Goal: Information Seeking & Learning: Learn about a topic

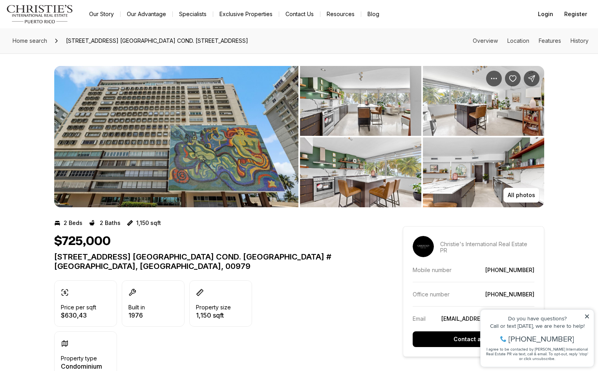
click at [368, 107] on img "View image gallery" at bounding box center [360, 101] width 121 height 70
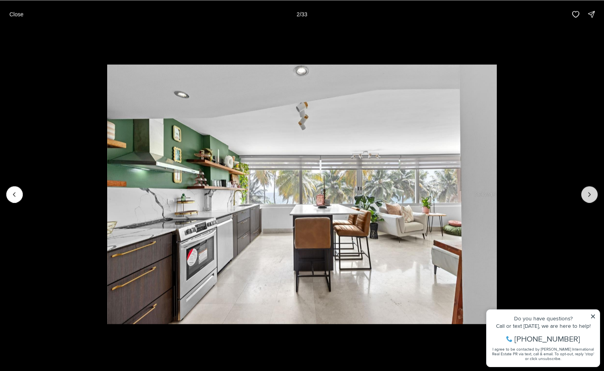
click at [584, 198] on button "Next slide" at bounding box center [589, 194] width 16 height 16
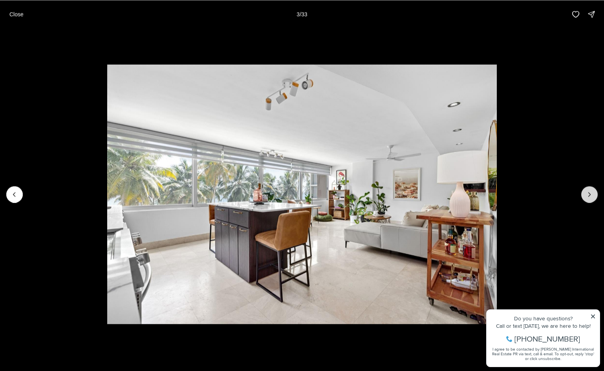
click at [584, 198] on button "Next slide" at bounding box center [589, 194] width 16 height 16
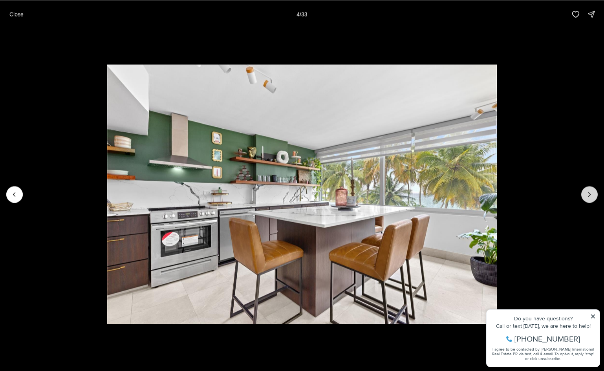
click at [584, 198] on button "Next slide" at bounding box center [589, 194] width 16 height 16
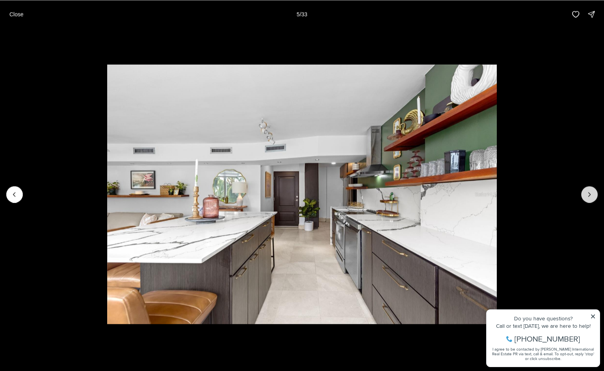
click at [584, 198] on button "Next slide" at bounding box center [589, 194] width 16 height 16
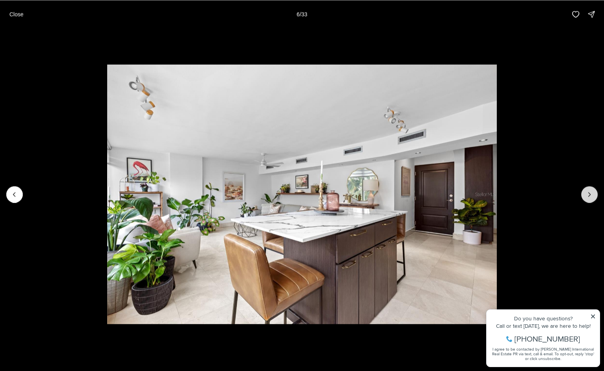
click at [584, 198] on button "Next slide" at bounding box center [589, 194] width 16 height 16
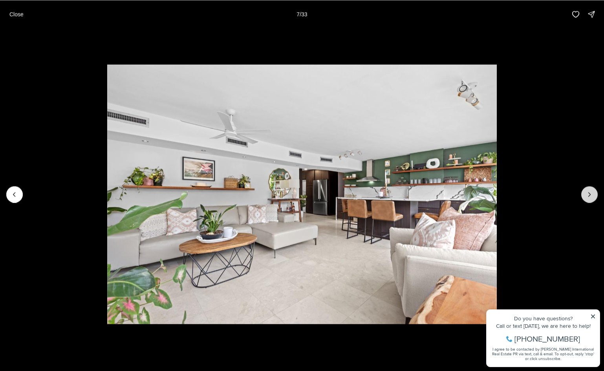
click at [584, 198] on button "Next slide" at bounding box center [589, 194] width 16 height 16
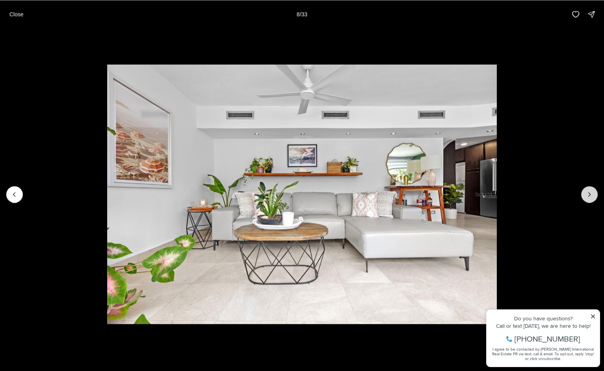
click at [584, 198] on button "Next slide" at bounding box center [589, 194] width 16 height 16
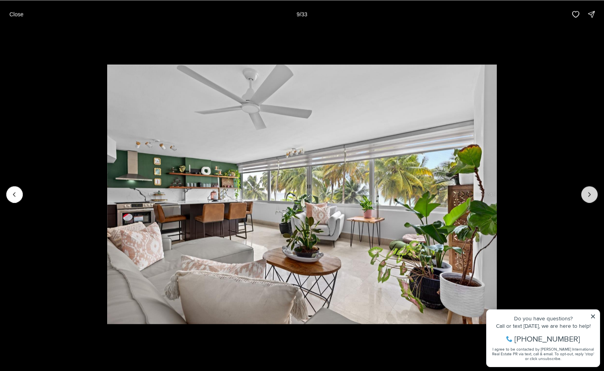
click at [584, 198] on button "Next slide" at bounding box center [589, 194] width 16 height 16
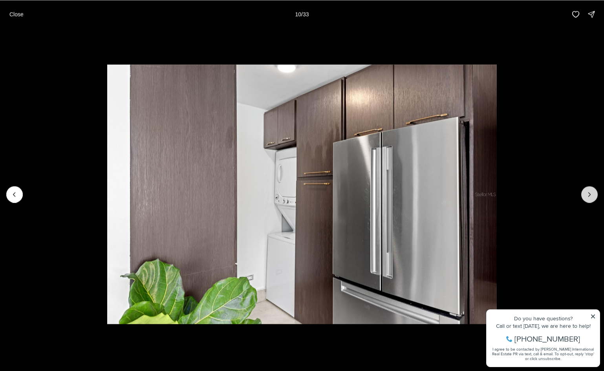
click at [584, 198] on button "Next slide" at bounding box center [589, 194] width 16 height 16
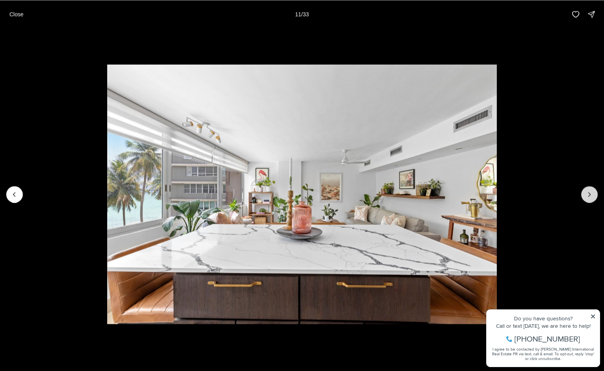
click at [584, 198] on button "Next slide" at bounding box center [589, 194] width 16 height 16
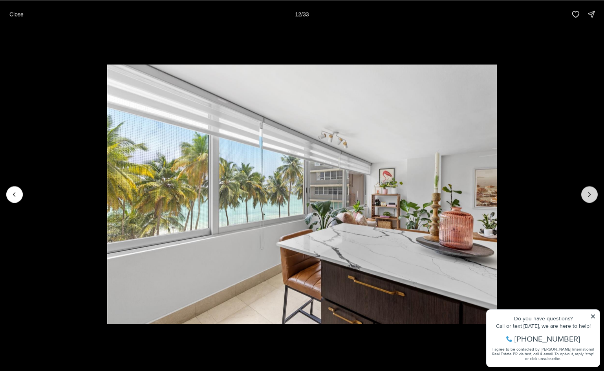
click at [584, 198] on button "Next slide" at bounding box center [589, 194] width 16 height 16
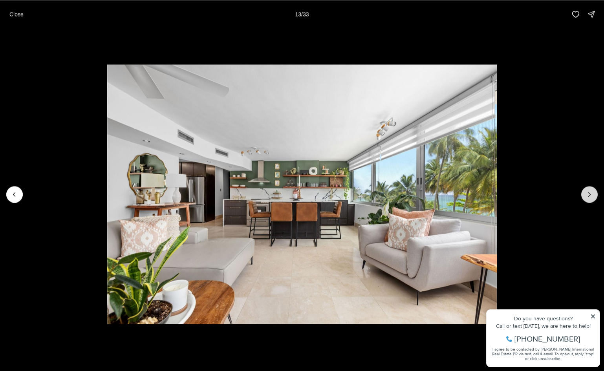
click at [584, 198] on button "Next slide" at bounding box center [589, 194] width 16 height 16
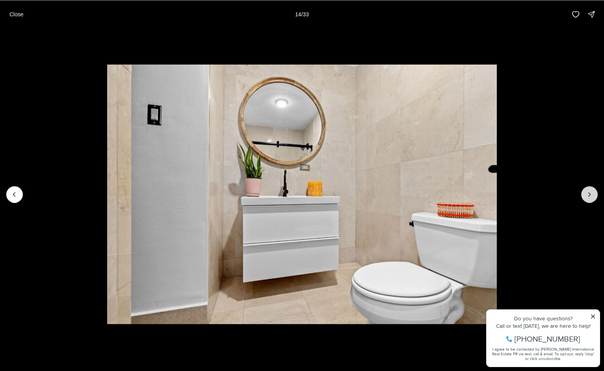
click at [584, 198] on button "Next slide" at bounding box center [589, 194] width 16 height 16
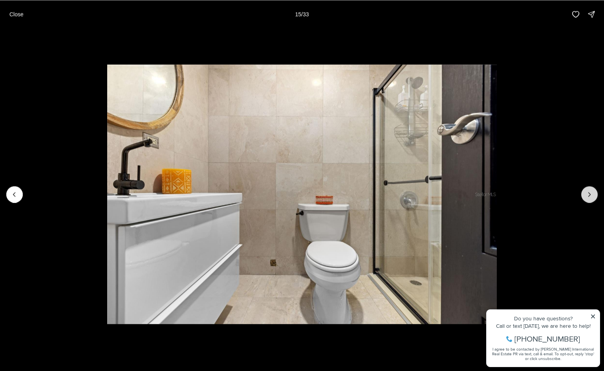
click at [584, 198] on button "Next slide" at bounding box center [589, 194] width 16 height 16
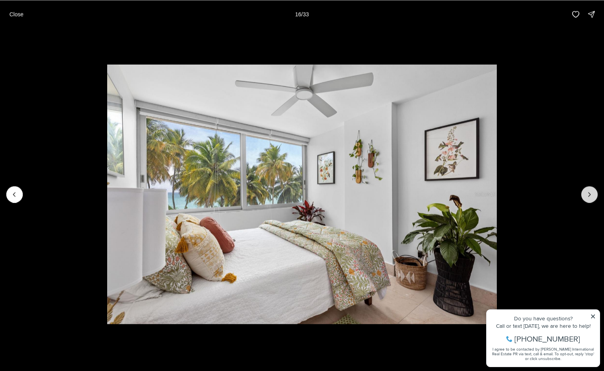
click at [584, 198] on button "Next slide" at bounding box center [589, 194] width 16 height 16
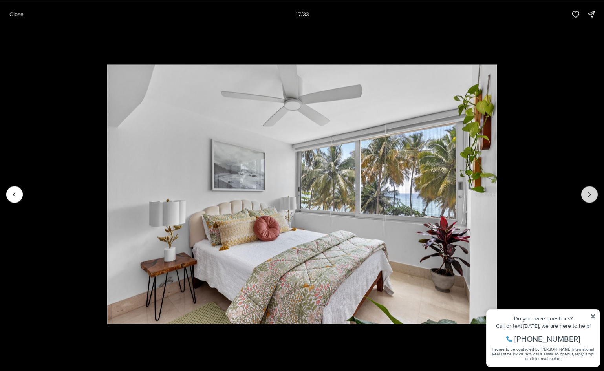
click at [584, 198] on button "Next slide" at bounding box center [589, 194] width 16 height 16
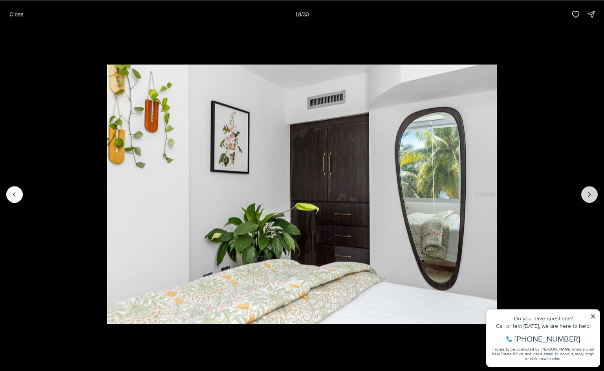
click at [584, 198] on button "Next slide" at bounding box center [589, 194] width 16 height 16
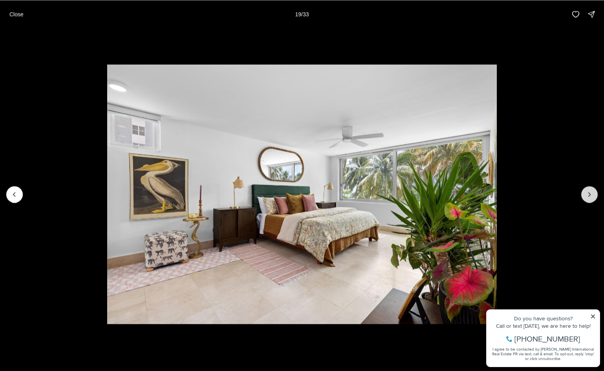
click at [584, 198] on button "Next slide" at bounding box center [589, 194] width 16 height 16
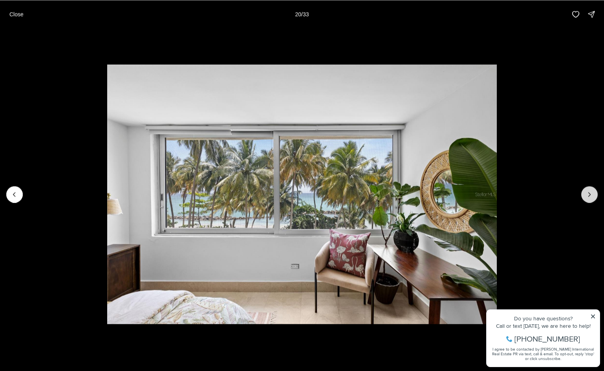
click at [584, 198] on button "Next slide" at bounding box center [589, 194] width 16 height 16
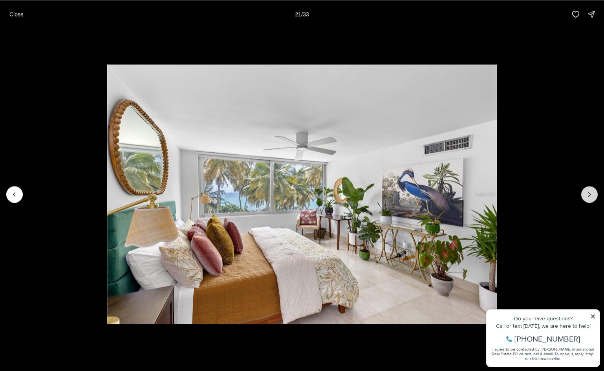
click at [583, 200] on button "Next slide" at bounding box center [589, 194] width 16 height 16
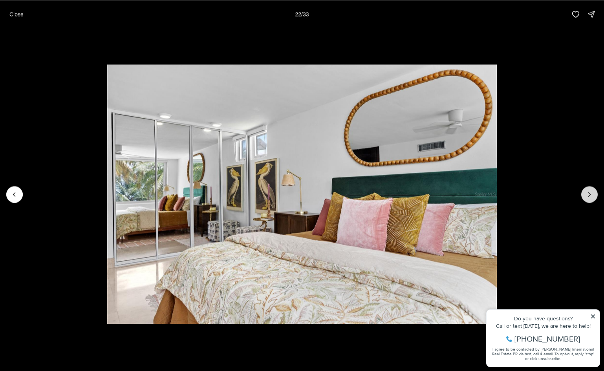
click at [583, 200] on button "Next slide" at bounding box center [589, 194] width 16 height 16
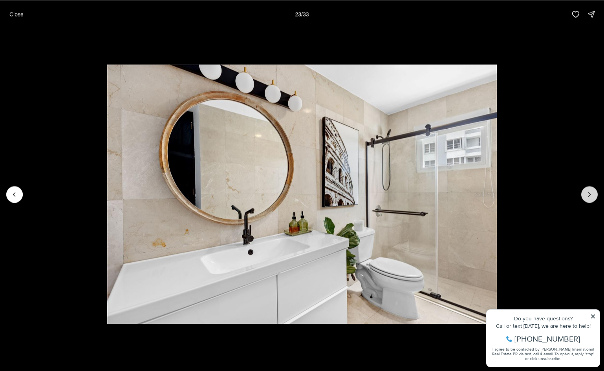
click at [583, 200] on button "Next slide" at bounding box center [589, 194] width 16 height 16
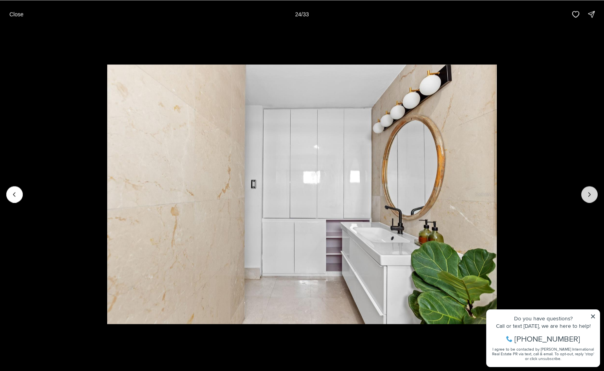
click at [583, 200] on button "Next slide" at bounding box center [589, 194] width 16 height 16
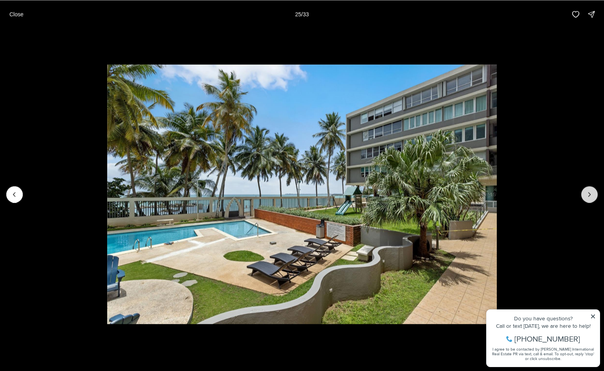
click at [583, 200] on button "Next slide" at bounding box center [589, 194] width 16 height 16
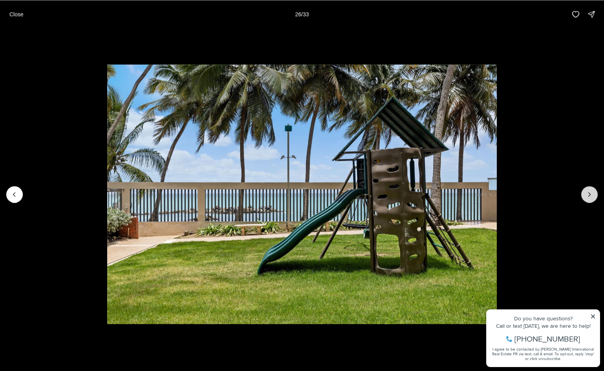
click at [583, 200] on button "Next slide" at bounding box center [589, 194] width 16 height 16
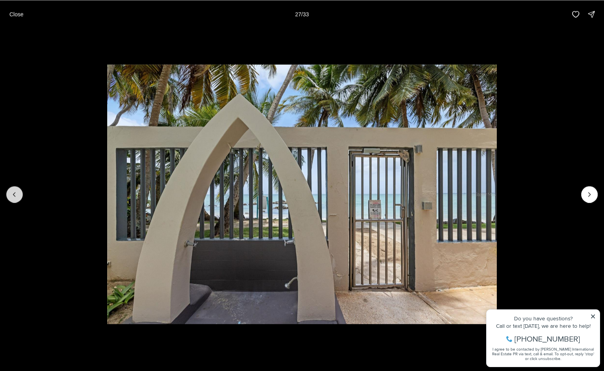
click at [13, 192] on icon "Previous slide" at bounding box center [15, 194] width 8 height 8
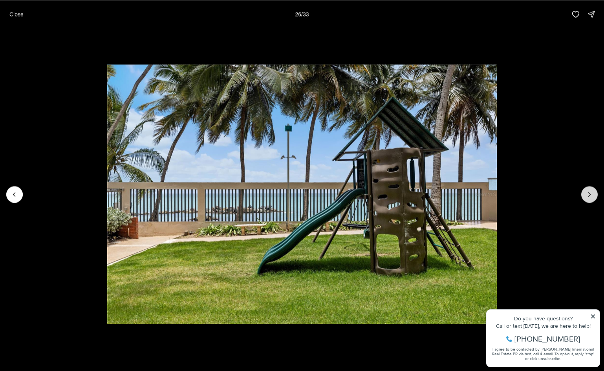
click at [594, 190] on button "Next slide" at bounding box center [589, 194] width 16 height 16
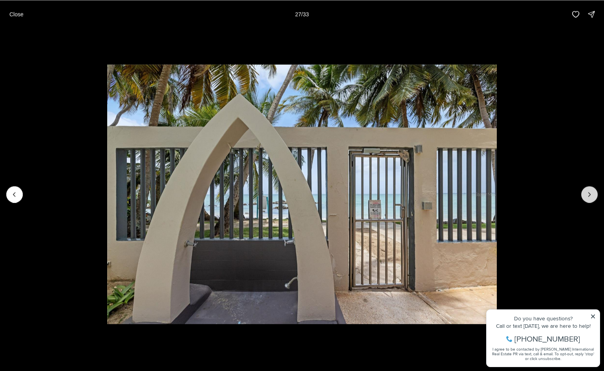
click at [594, 190] on button "Next slide" at bounding box center [589, 194] width 16 height 16
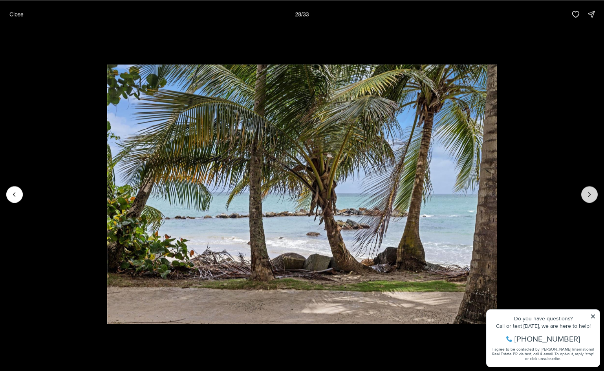
click at [594, 190] on button "Next slide" at bounding box center [589, 194] width 16 height 16
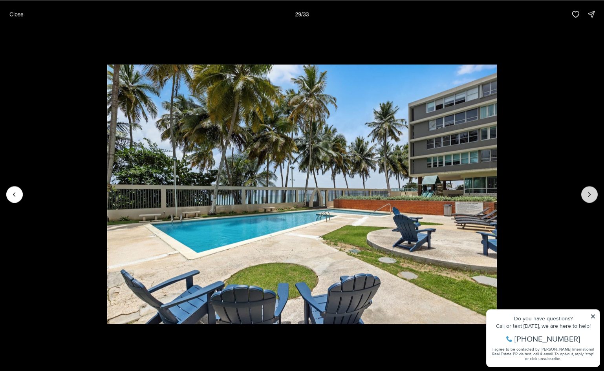
click at [594, 190] on button "Next slide" at bounding box center [589, 194] width 16 height 16
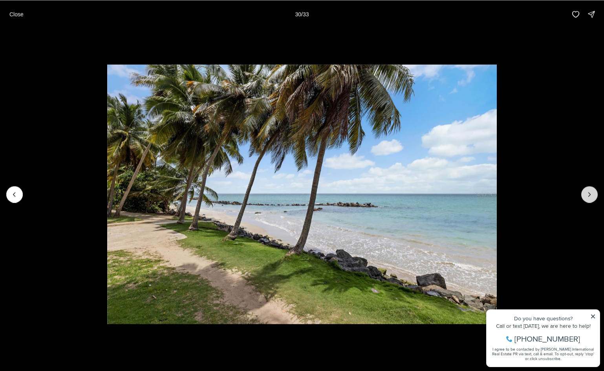
click at [594, 190] on button "Next slide" at bounding box center [589, 194] width 16 height 16
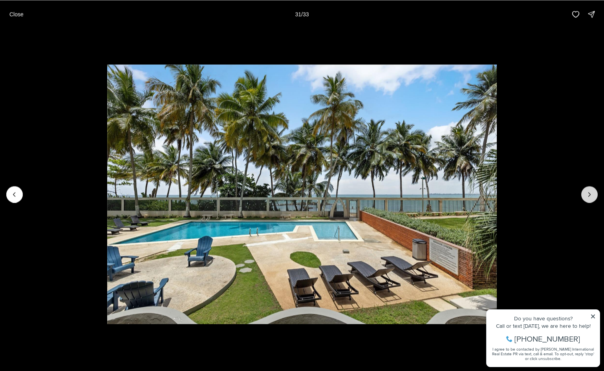
click at [594, 190] on button "Next slide" at bounding box center [589, 194] width 16 height 16
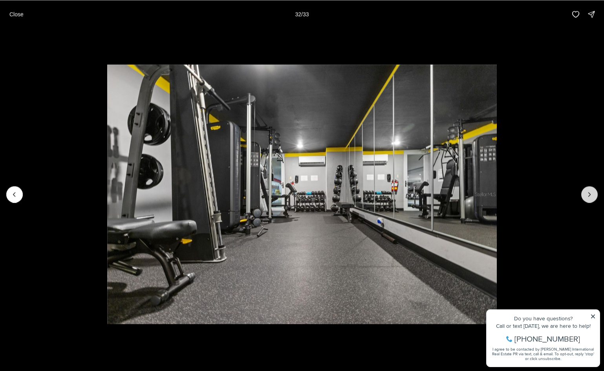
click at [594, 190] on button "Next slide" at bounding box center [589, 194] width 16 height 16
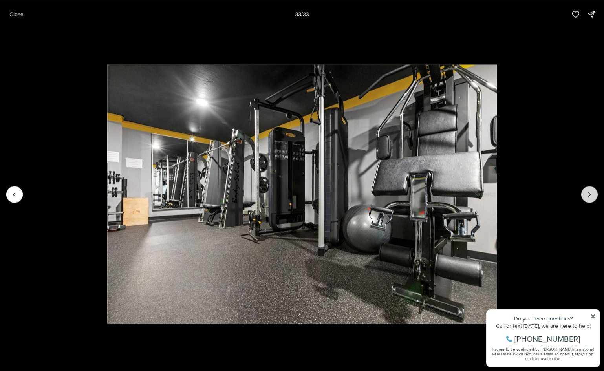
click at [594, 190] on div at bounding box center [589, 194] width 16 height 16
click at [593, 191] on div at bounding box center [589, 194] width 16 height 16
click at [587, 192] on div at bounding box center [589, 194] width 16 height 16
